Goal: Task Accomplishment & Management: Manage account settings

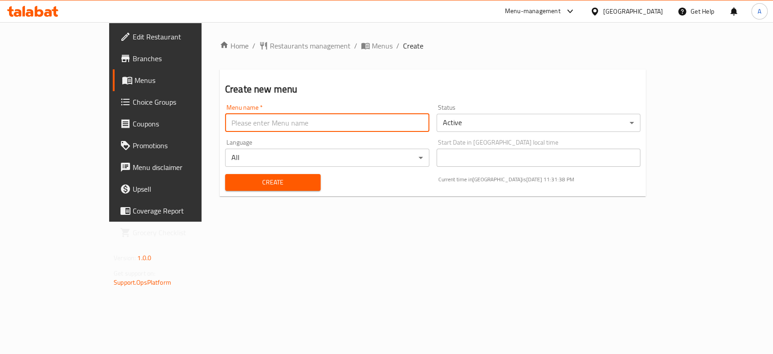
type input "New Menu"
click at [232, 188] on span "Create" at bounding box center [272, 182] width 81 height 11
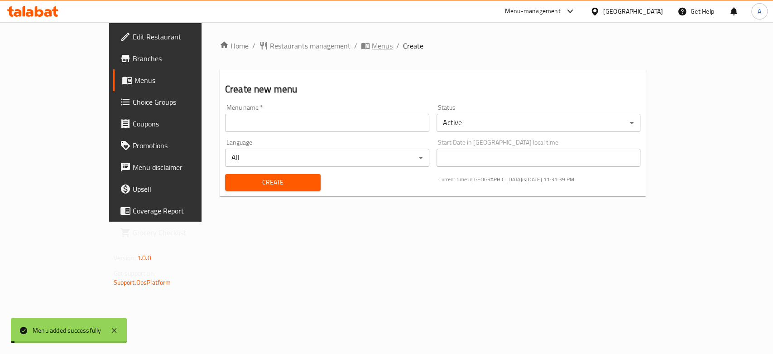
click at [372, 44] on span "Menus" at bounding box center [382, 45] width 21 height 11
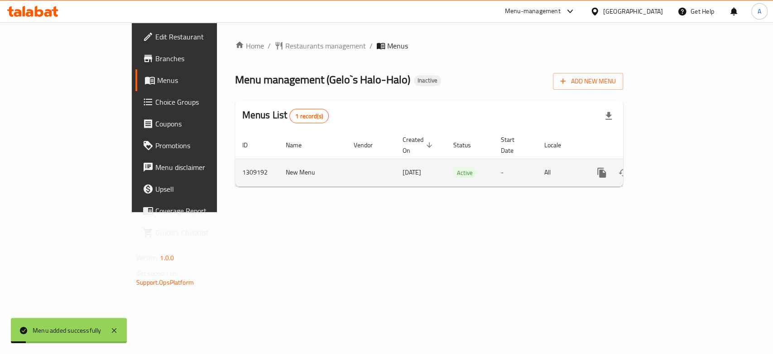
click at [678, 168] on link "enhanced table" at bounding box center [667, 173] width 22 height 22
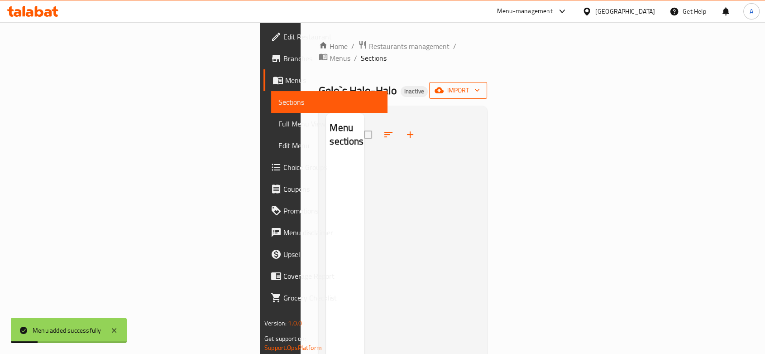
click at [480, 85] on span "import" at bounding box center [458, 90] width 43 height 11
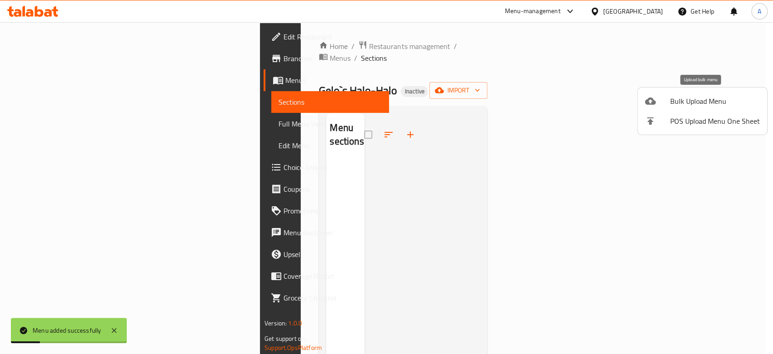
click at [672, 97] on span "Bulk Upload Menu" at bounding box center [715, 101] width 90 height 11
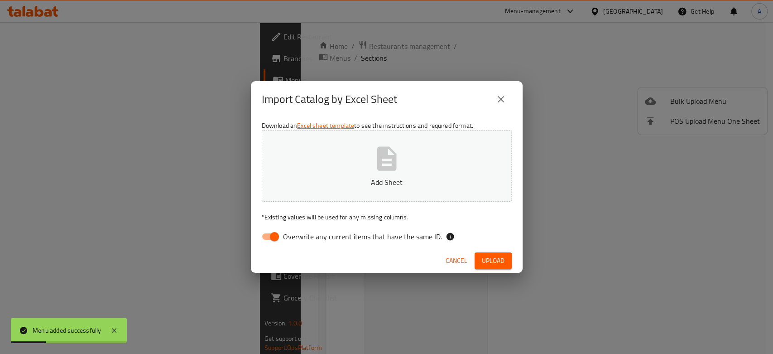
click at [462, 158] on button "Add Sheet" at bounding box center [387, 166] width 250 height 72
click at [265, 237] on input "Overwrite any current items that have the same ID." at bounding box center [275, 236] width 52 height 17
checkbox input "false"
click at [500, 258] on span "Upload" at bounding box center [493, 260] width 23 height 11
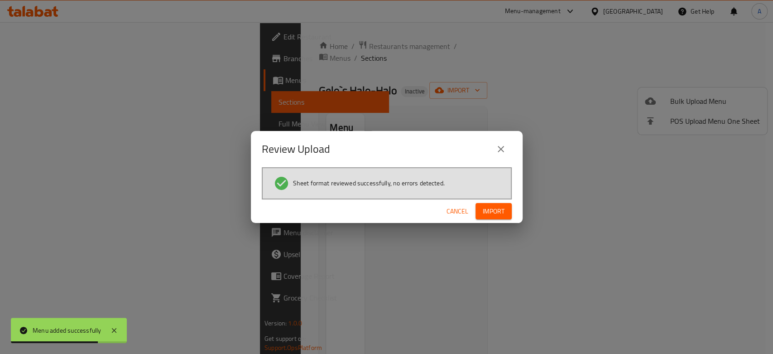
click at [479, 215] on button "Import" at bounding box center [494, 211] width 36 height 17
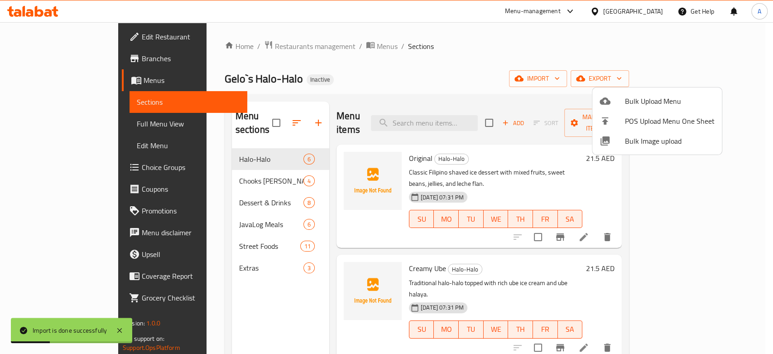
click at [359, 204] on div at bounding box center [386, 177] width 773 height 354
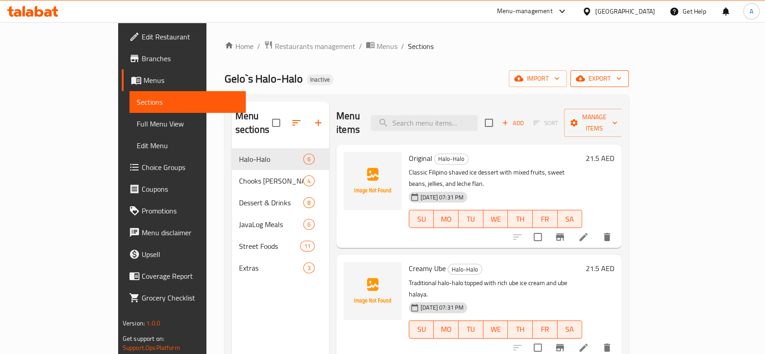
click at [622, 78] on span "export" at bounding box center [600, 78] width 44 height 11
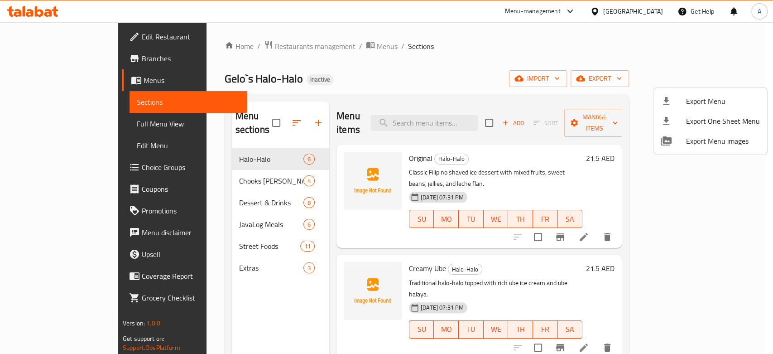
click at [212, 148] on div at bounding box center [386, 177] width 773 height 354
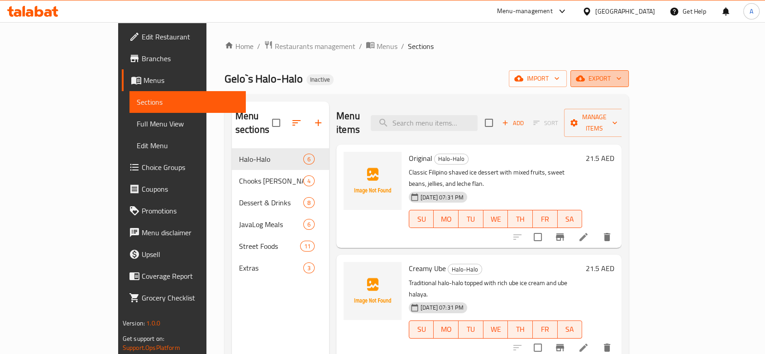
click at [629, 87] on button "export" at bounding box center [600, 78] width 58 height 17
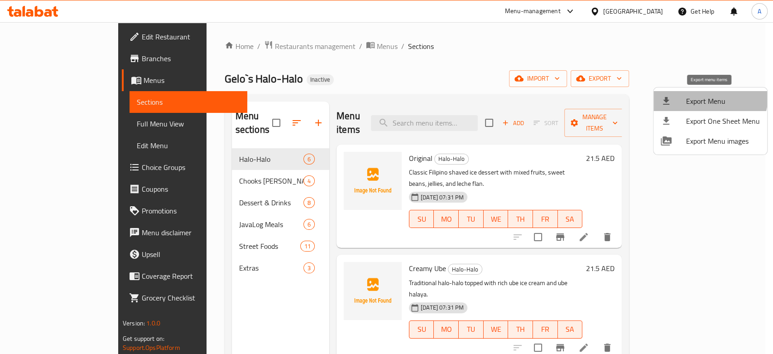
click at [701, 96] on span "Export Menu" at bounding box center [723, 101] width 74 height 11
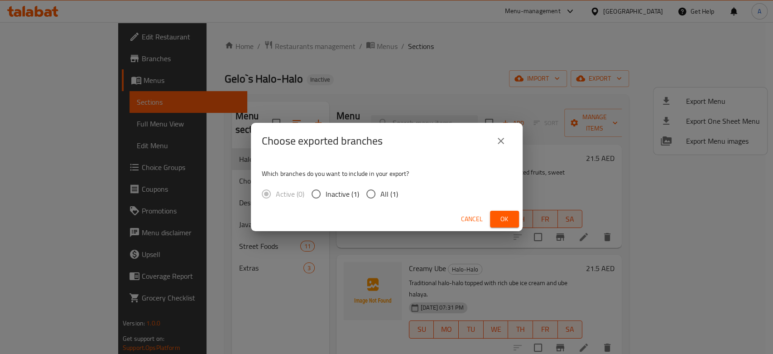
click at [389, 190] on span "All (1)" at bounding box center [389, 193] width 18 height 11
click at [380, 190] on input "All (1)" at bounding box center [370, 193] width 19 height 19
radio input "true"
click at [498, 209] on div "Cancel Ok" at bounding box center [387, 219] width 272 height 24
click at [502, 214] on span "Ok" at bounding box center [504, 218] width 14 height 11
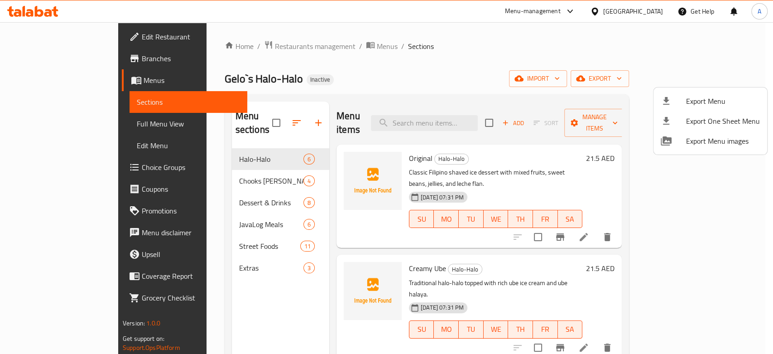
click at [250, 120] on div at bounding box center [386, 177] width 773 height 354
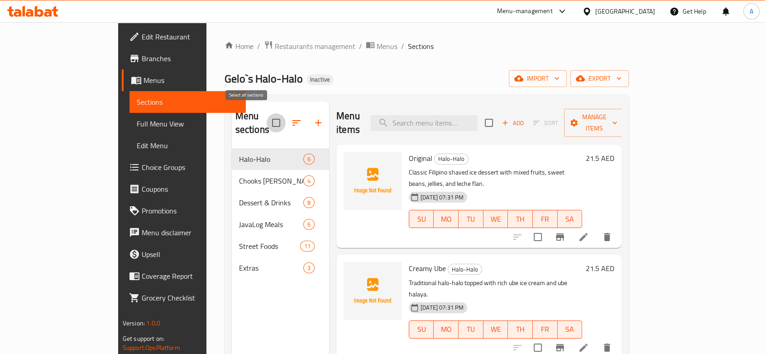
click at [267, 117] on input "checkbox" at bounding box center [276, 122] width 19 height 19
checkbox input "false"
click at [267, 122] on input "checkbox" at bounding box center [276, 122] width 19 height 17
checkbox input "true"
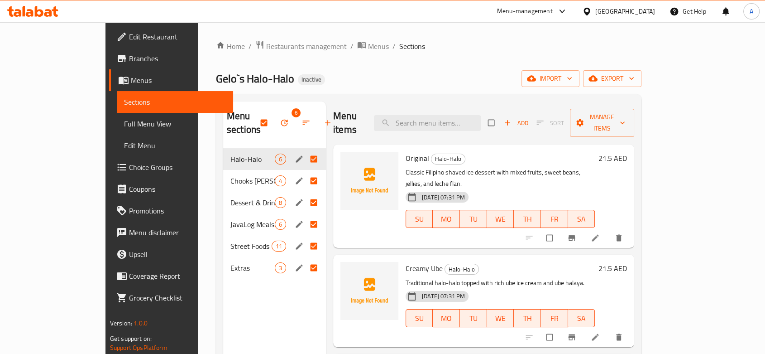
click at [274, 120] on button "button" at bounding box center [285, 123] width 22 height 20
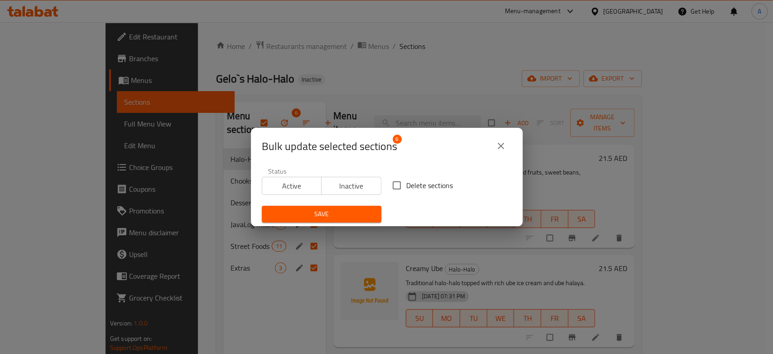
click at [397, 187] on input "Delete sections" at bounding box center [396, 185] width 19 height 19
checkbox input "true"
click at [355, 203] on div "Save" at bounding box center [321, 214] width 130 height 28
click at [346, 217] on span "Save" at bounding box center [321, 213] width 105 height 11
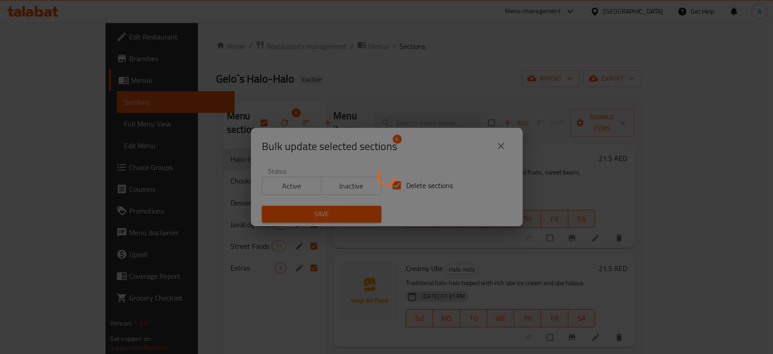
checkbox input "false"
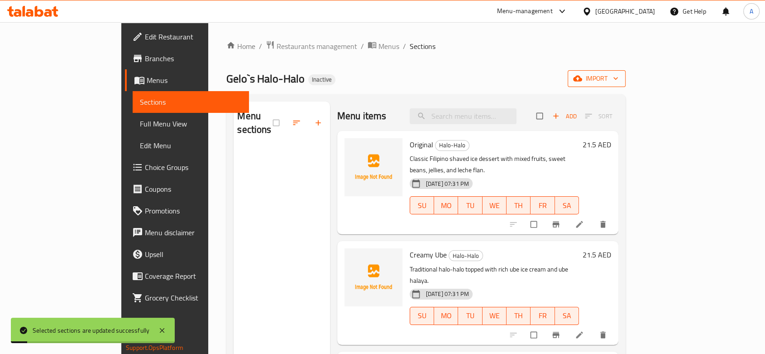
click at [626, 86] on button "import" at bounding box center [597, 78] width 58 height 17
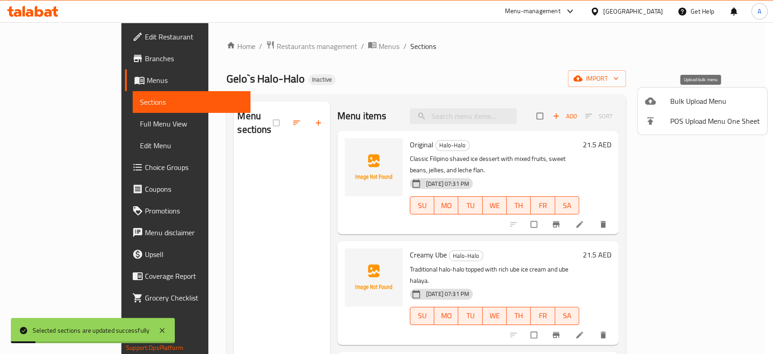
click at [672, 98] on span "Bulk Upload Menu" at bounding box center [715, 101] width 90 height 11
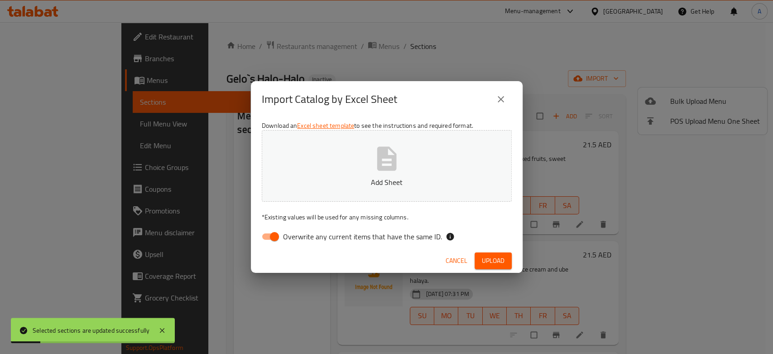
click at [480, 144] on button "Add Sheet" at bounding box center [387, 166] width 250 height 72
click at [272, 233] on input "Overwrite any current items that have the same ID." at bounding box center [275, 236] width 52 height 17
checkbox input "false"
click at [493, 259] on span "Upload" at bounding box center [493, 260] width 23 height 11
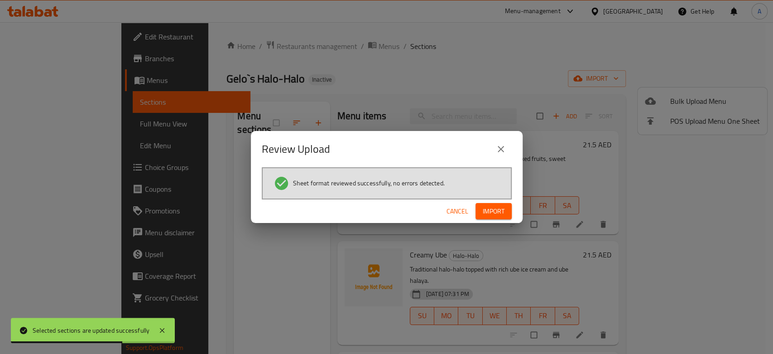
click at [504, 209] on span "Import" at bounding box center [494, 211] width 22 height 11
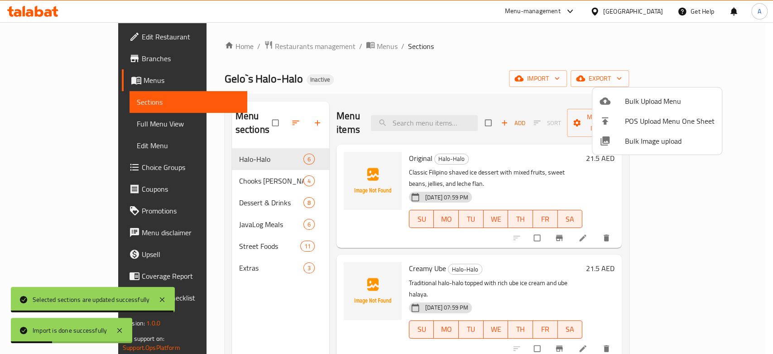
click at [193, 212] on div at bounding box center [386, 177] width 773 height 354
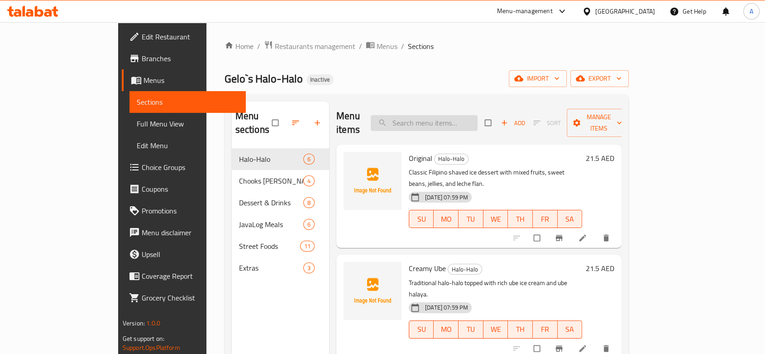
click at [460, 115] on input "search" at bounding box center [424, 123] width 107 height 16
paste input "Chooks Solo Original"
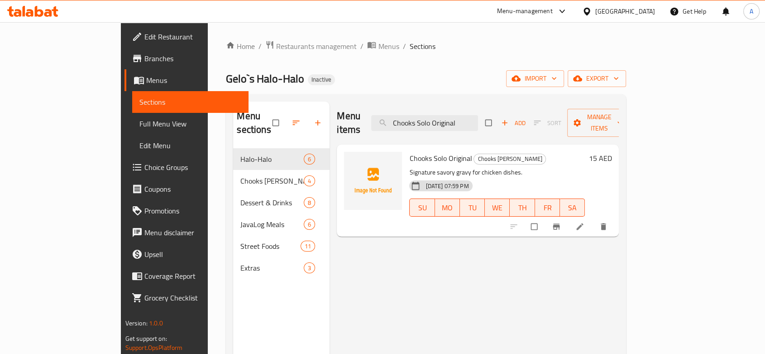
type input "Chooks Solo Original"
click at [545, 218] on input "checkbox" at bounding box center [535, 226] width 19 height 17
checkbox input "true"
drag, startPoint x: 504, startPoint y: 115, endPoint x: 321, endPoint y: 115, distance: 182.5
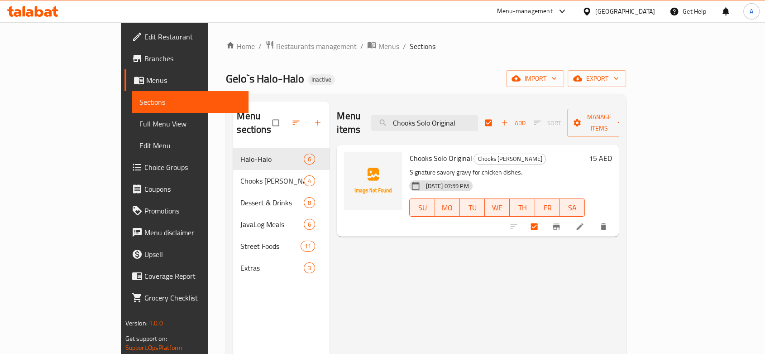
click at [337, 115] on div "Menu items Chooks Solo Original Add Sort Manage items" at bounding box center [478, 122] width 282 height 43
paste input "Honey Glazed"
type input "Chooks Solo Honey Glazed"
click at [545, 219] on input "checkbox" at bounding box center [535, 226] width 19 height 17
checkbox input "true"
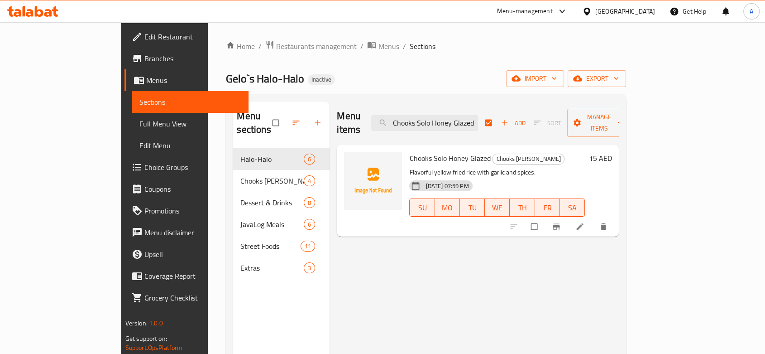
checkbox input "false"
click at [478, 116] on input "Chooks Solo Honey Glazed" at bounding box center [424, 123] width 107 height 16
paste input "assava Cake"
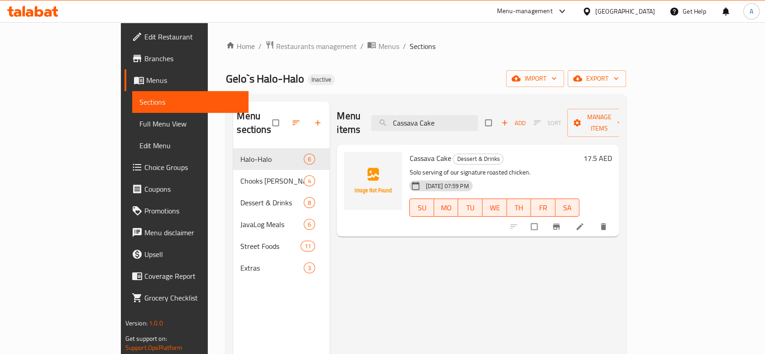
type input "Cassava Cake"
click at [545, 218] on input "checkbox" at bounding box center [535, 226] width 19 height 17
checkbox input "true"
drag, startPoint x: 492, startPoint y: 113, endPoint x: 356, endPoint y: 112, distance: 135.4
click at [356, 112] on div "Menu items Cassava Cake Add Sort Manage items" at bounding box center [478, 122] width 282 height 43
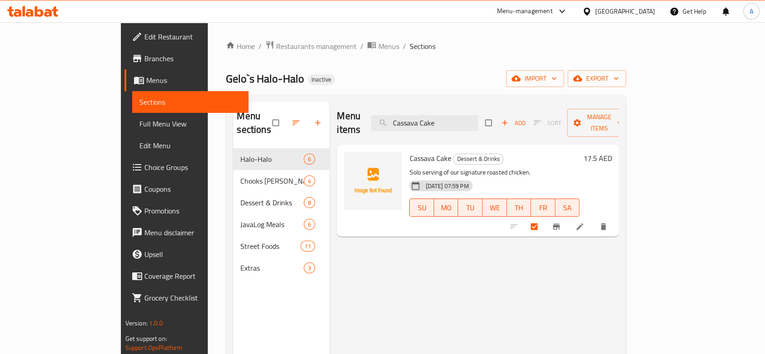
paste input "heese"
type input "Cheese Cake"
click at [545, 218] on input "checkbox" at bounding box center [535, 226] width 19 height 17
checkbox input "true"
drag, startPoint x: 482, startPoint y: 119, endPoint x: 360, endPoint y: 120, distance: 122.3
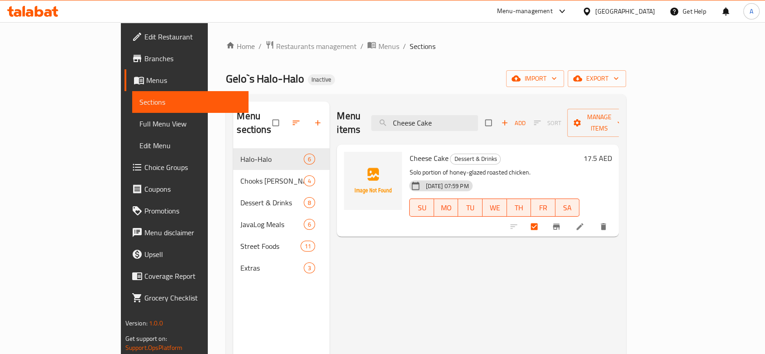
click at [360, 120] on div "Menu items Cheese Cake Add Sort Manage items" at bounding box center [478, 122] width 282 height 43
paste input "Ube Cheese Turon"
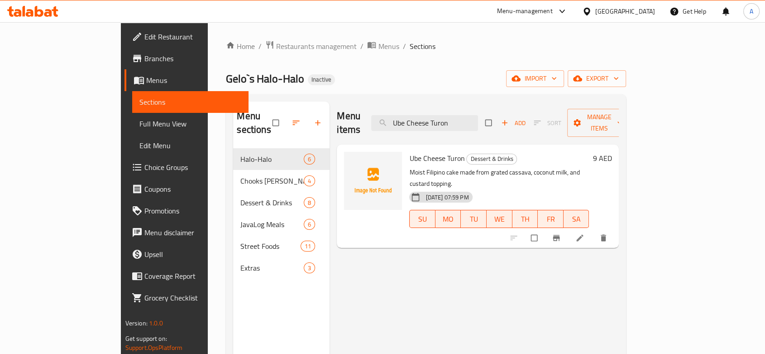
type input "Ube Cheese Turon"
click at [545, 229] on input "checkbox" at bounding box center [535, 237] width 19 height 17
checkbox input "true"
drag, startPoint x: 396, startPoint y: 118, endPoint x: 332, endPoint y: 108, distance: 64.6
click at [337, 108] on div "Menu items Ube Cheese Turon Add Sort Manage items" at bounding box center [478, 122] width 282 height 43
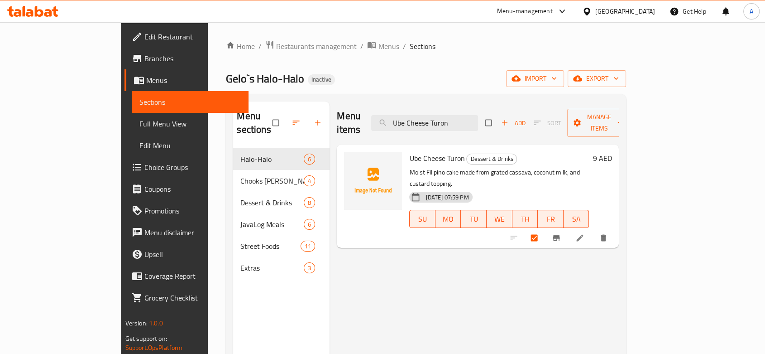
paste input "Peach Mango"
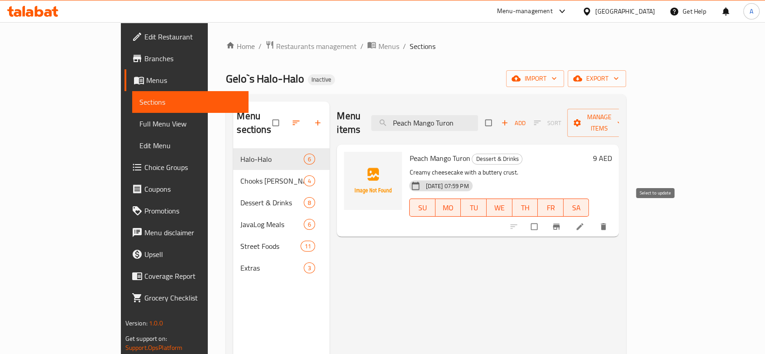
type input "Peach Mango Turon"
click at [545, 218] on input "checkbox" at bounding box center [535, 226] width 19 height 17
checkbox input "true"
drag, startPoint x: 518, startPoint y: 119, endPoint x: 293, endPoint y: 87, distance: 226.8
click at [301, 90] on div "Home / Restaurants management / Menus / Sections Gelo`s Halo-Halo Inactive impo…" at bounding box center [426, 251] width 400 height 422
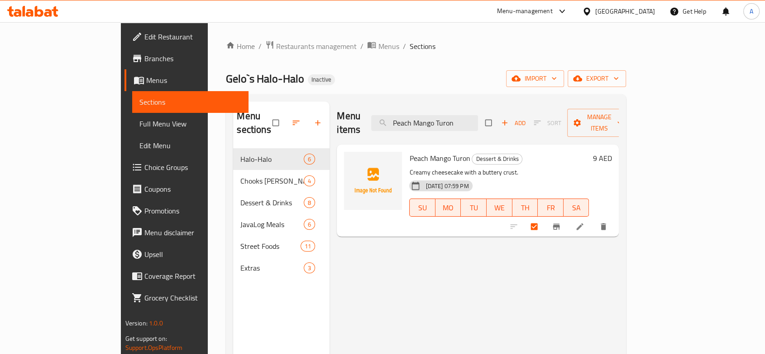
paste input "Iced Tea"
type input "Iced Tea"
click at [545, 218] on input "checkbox" at bounding box center [535, 226] width 19 height 17
checkbox input "true"
click at [625, 121] on span "Manage items" at bounding box center [600, 122] width 50 height 23
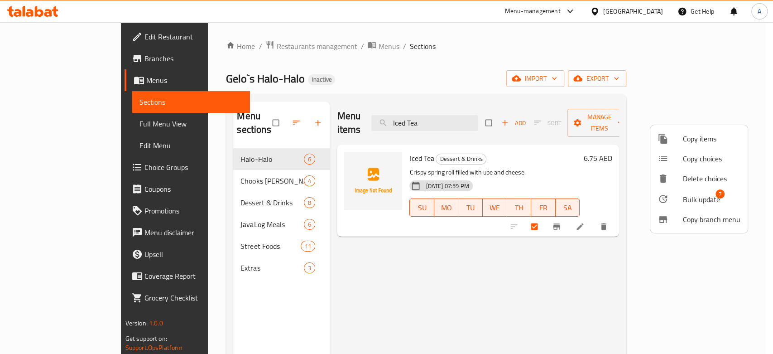
click at [681, 201] on div at bounding box center [670, 198] width 25 height 11
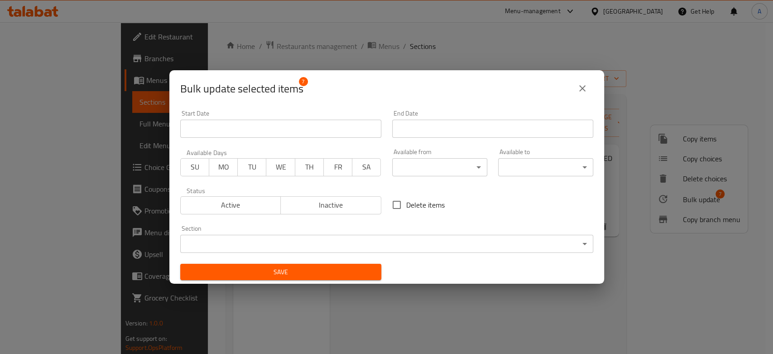
click at [390, 207] on input "Delete items" at bounding box center [396, 204] width 19 height 19
checkbox input "true"
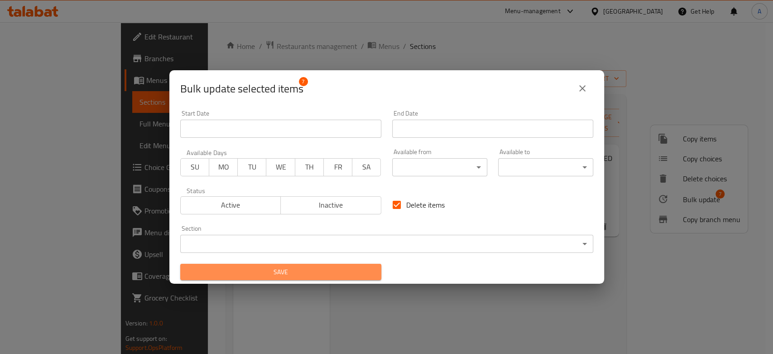
click at [350, 274] on span "Save" at bounding box center [281, 271] width 187 height 11
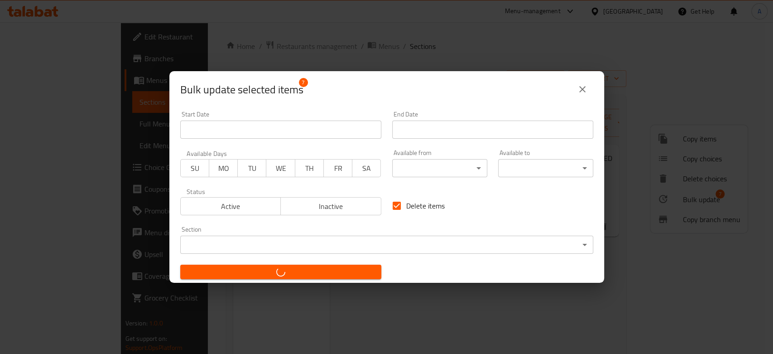
checkbox input "false"
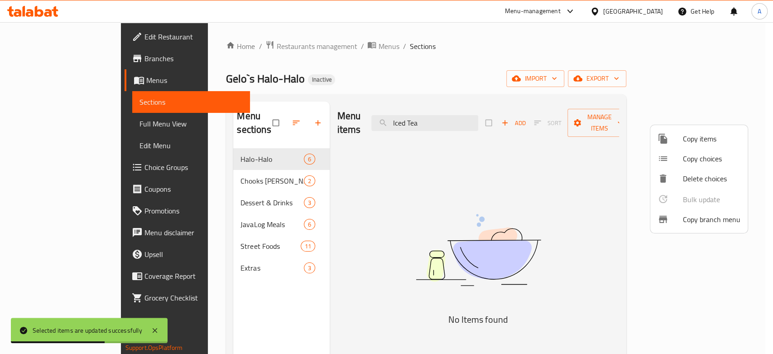
click at [471, 120] on div at bounding box center [386, 177] width 773 height 354
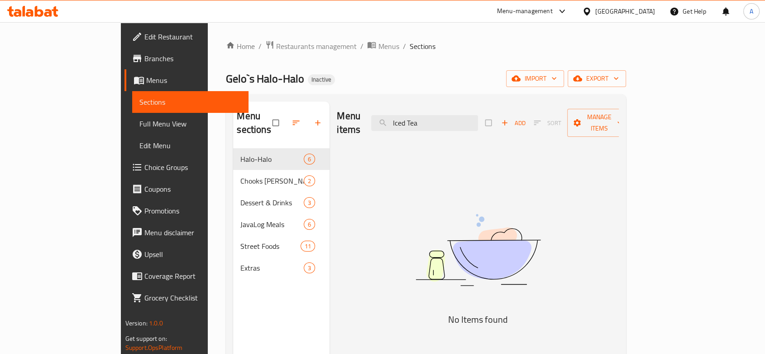
drag, startPoint x: 467, startPoint y: 119, endPoint x: 362, endPoint y: 121, distance: 104.6
click at [362, 121] on div "Menu items Iced Tea Add Sort Manage items" at bounding box center [478, 122] width 282 height 43
paste input "Java Rice"
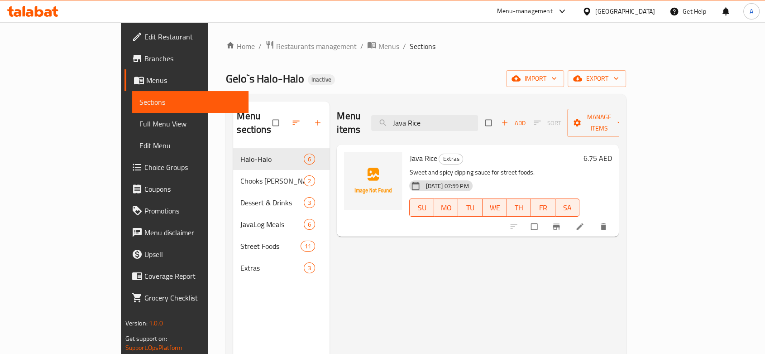
type input "Java Rice"
click at [545, 218] on input "checkbox" at bounding box center [535, 226] width 19 height 17
checkbox input "true"
click at [625, 115] on span "Manage items" at bounding box center [600, 122] width 50 height 23
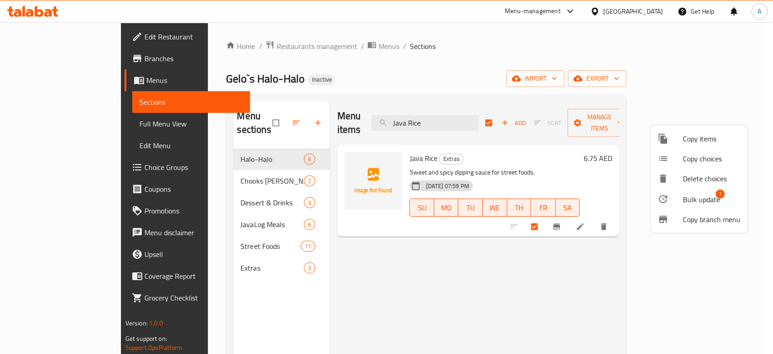
click at [688, 195] on span "Bulk update" at bounding box center [701, 199] width 37 height 11
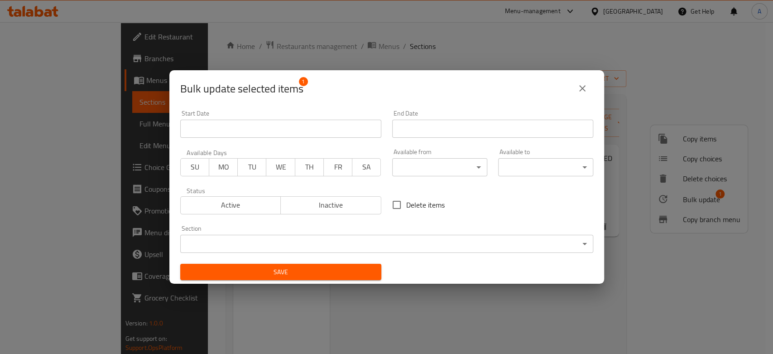
click at [408, 207] on span "Delete items" at bounding box center [425, 204] width 38 height 11
click at [406, 207] on input "Delete items" at bounding box center [396, 204] width 19 height 19
checkbox input "true"
click at [344, 260] on div "Save" at bounding box center [281, 272] width 212 height 28
click at [342, 274] on span "Save" at bounding box center [281, 271] width 187 height 11
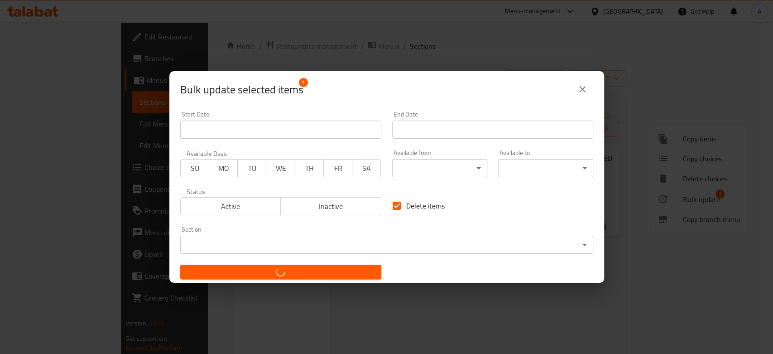
checkbox input "false"
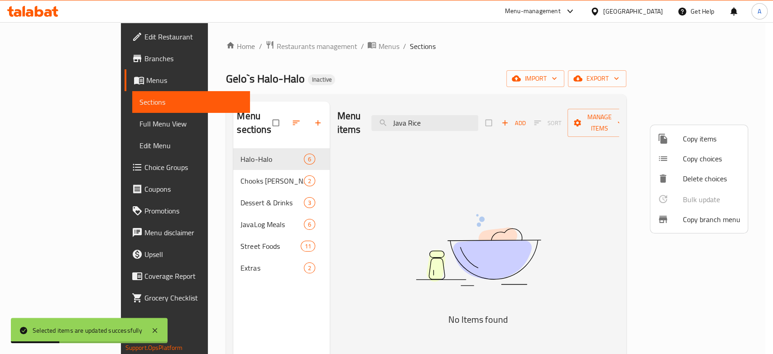
drag, startPoint x: 481, startPoint y: 115, endPoint x: 405, endPoint y: 113, distance: 75.2
click at [408, 115] on div at bounding box center [386, 177] width 773 height 354
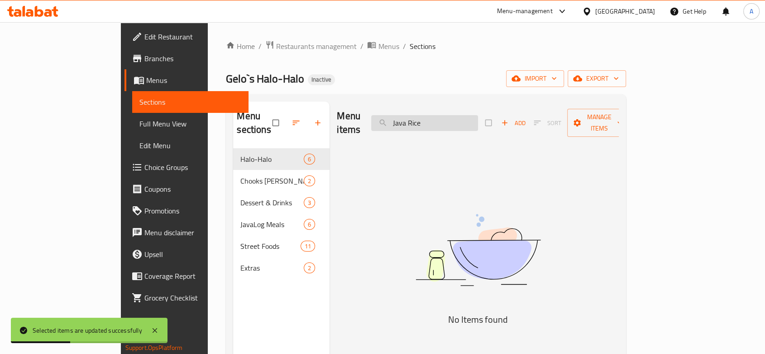
click at [435, 119] on input "Java Rice" at bounding box center [424, 123] width 107 height 16
paste input "Chooks Gravy"
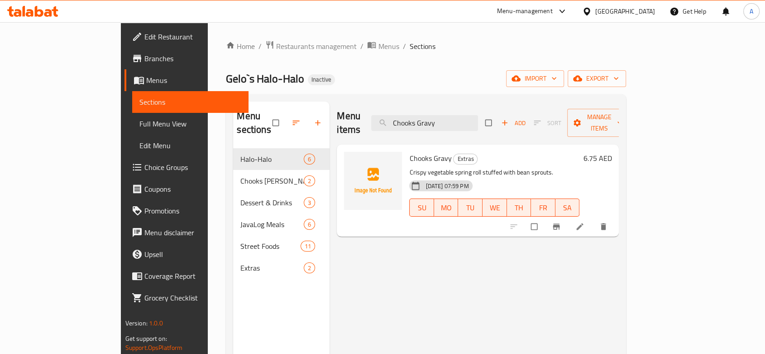
type input "Chooks Gravy"
drag, startPoint x: 489, startPoint y: 120, endPoint x: 408, endPoint y: 115, distance: 81.3
click at [408, 115] on div "Menu items Chooks Gravy Add Sort Manage items" at bounding box center [478, 122] width 282 height 43
click at [545, 218] on input "checkbox" at bounding box center [535, 226] width 19 height 17
checkbox input "true"
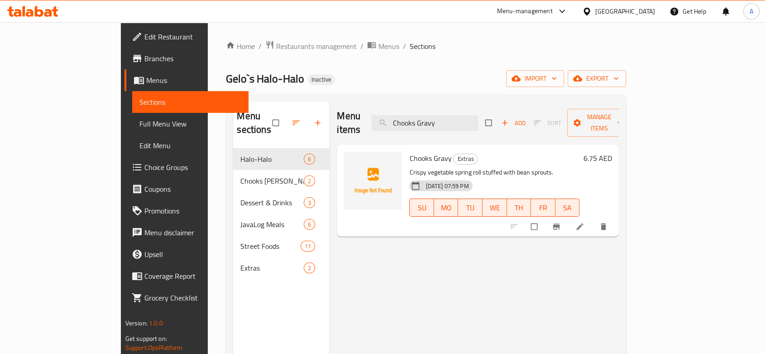
checkbox input "true"
click at [619, 126] on div "Menu items Chooks Gravy Add Sort Manage items" at bounding box center [478, 122] width 282 height 43
click at [632, 125] on div "Add Sort Manage items" at bounding box center [559, 123] width 146 height 28
click at [625, 117] on span "Manage items" at bounding box center [600, 122] width 50 height 23
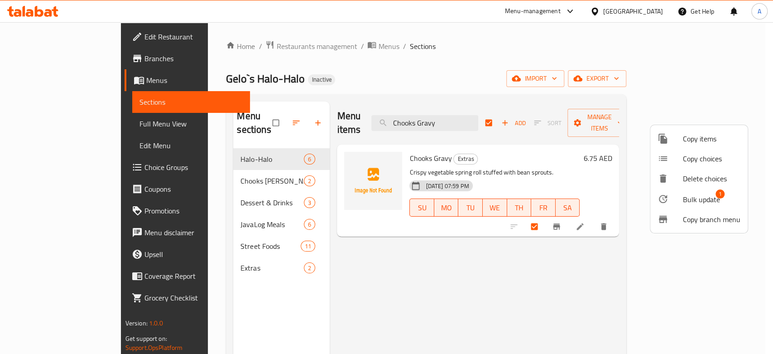
click at [678, 200] on div at bounding box center [670, 198] width 25 height 11
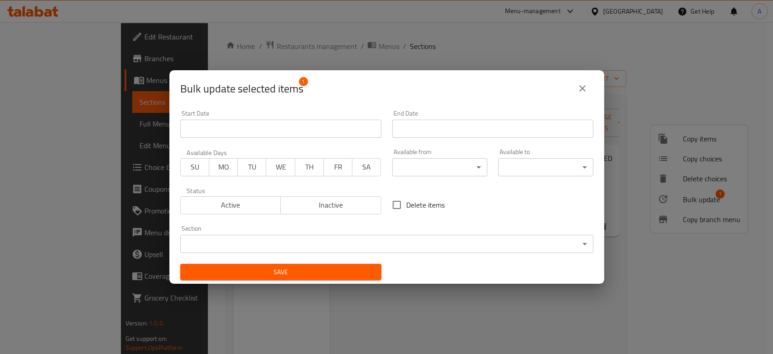
click at [407, 207] on span "Delete items" at bounding box center [425, 204] width 38 height 11
click at [406, 207] on input "Delete items" at bounding box center [396, 204] width 19 height 19
checkbox input "true"
click at [341, 262] on div "Save" at bounding box center [281, 272] width 212 height 28
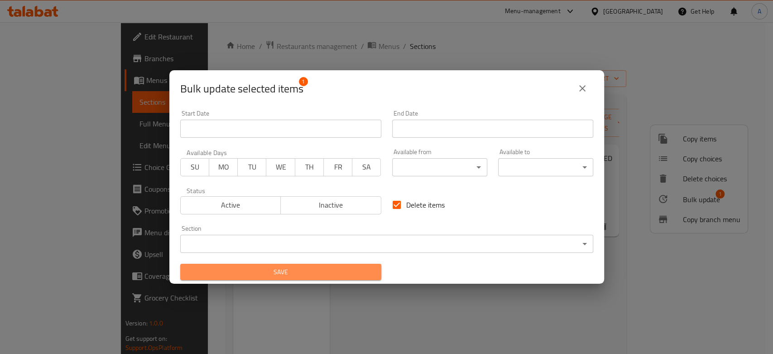
click at [336, 269] on span "Save" at bounding box center [281, 271] width 187 height 11
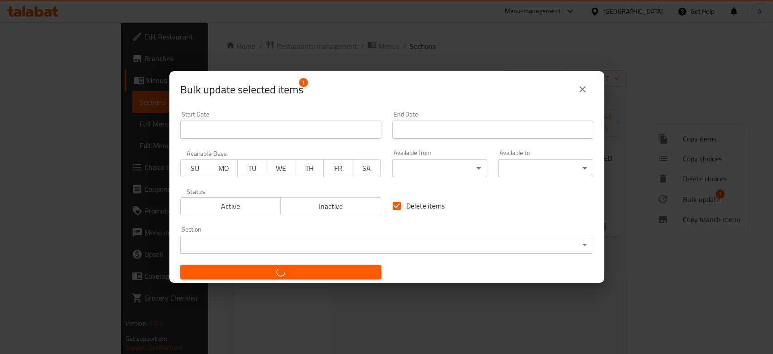
checkbox input "false"
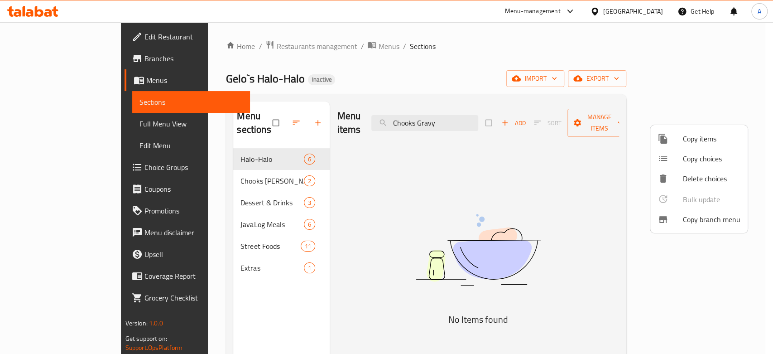
click at [67, 39] on div at bounding box center [386, 177] width 773 height 354
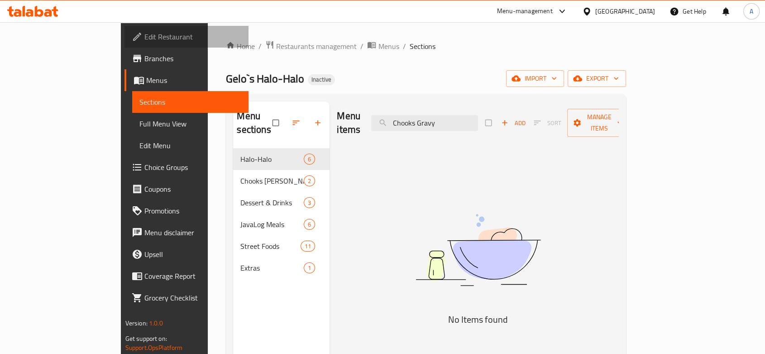
click at [144, 39] on span "Edit Restaurant" at bounding box center [192, 36] width 97 height 11
